Goal: Check status

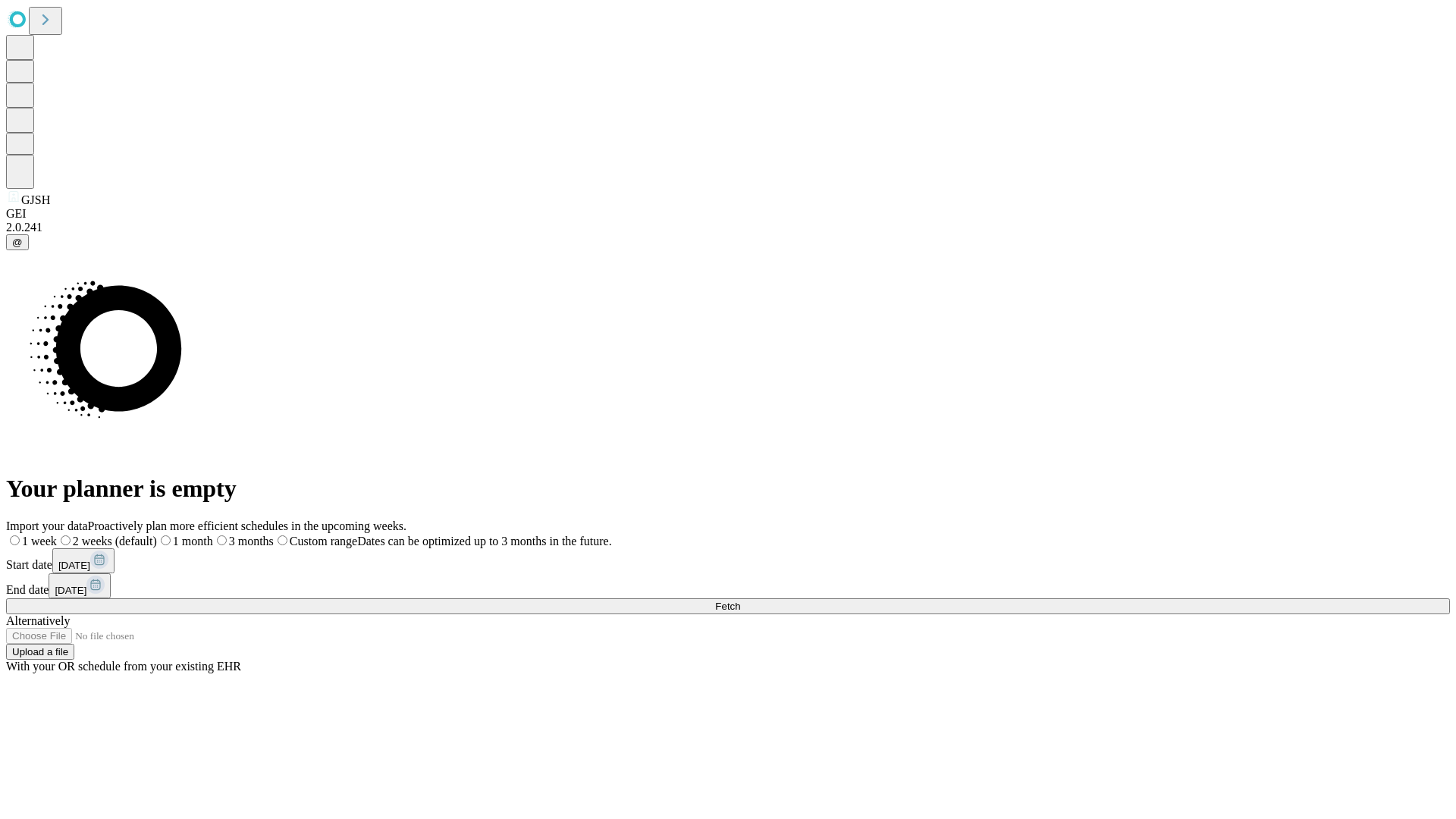
click at [740, 600] on span "Fetch" at bounding box center [728, 606] width 25 height 12
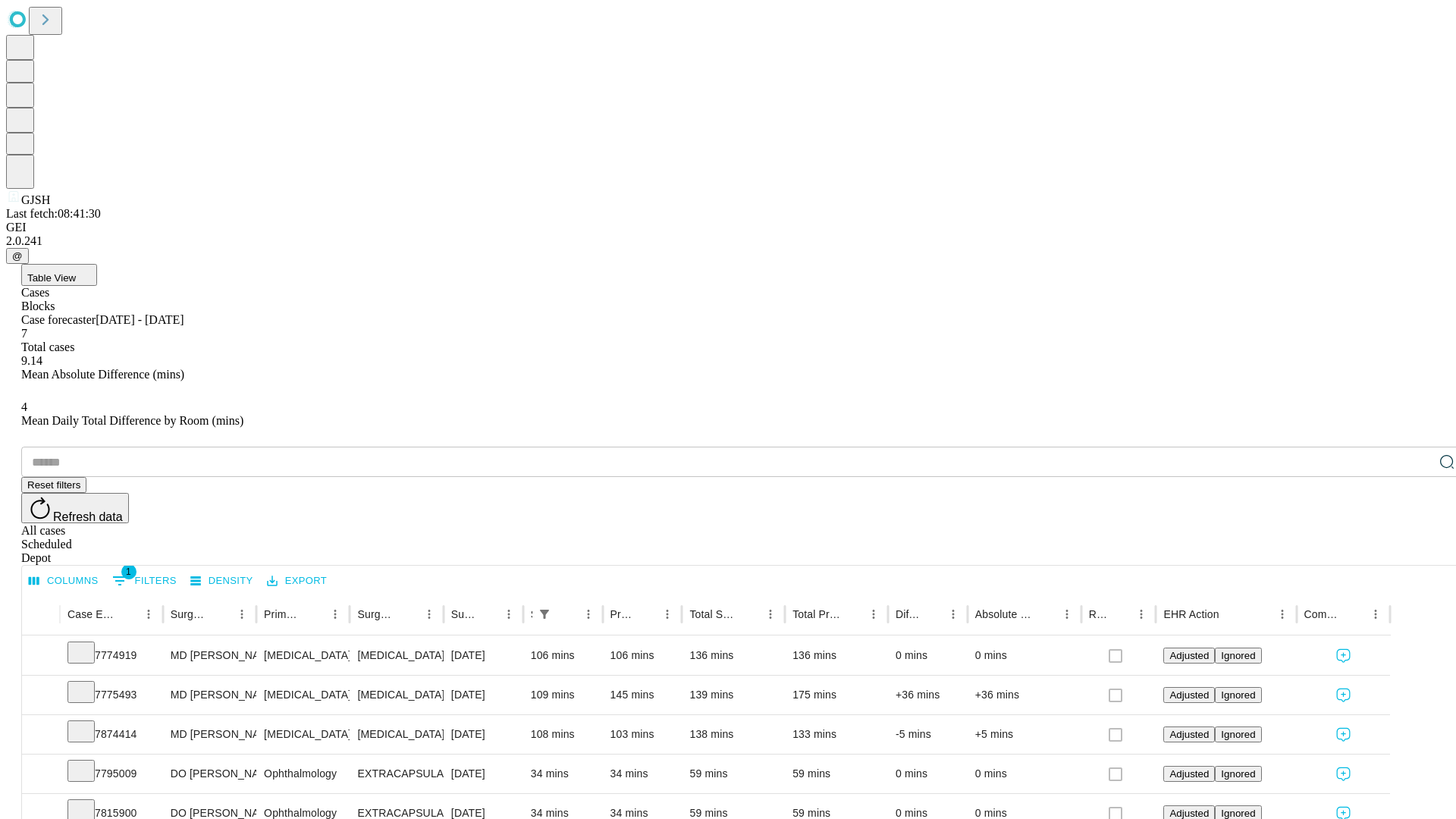
click at [1358, 538] on div "Scheduled" at bounding box center [743, 544] width 1444 height 14
